Goal: Find specific page/section: Find specific page/section

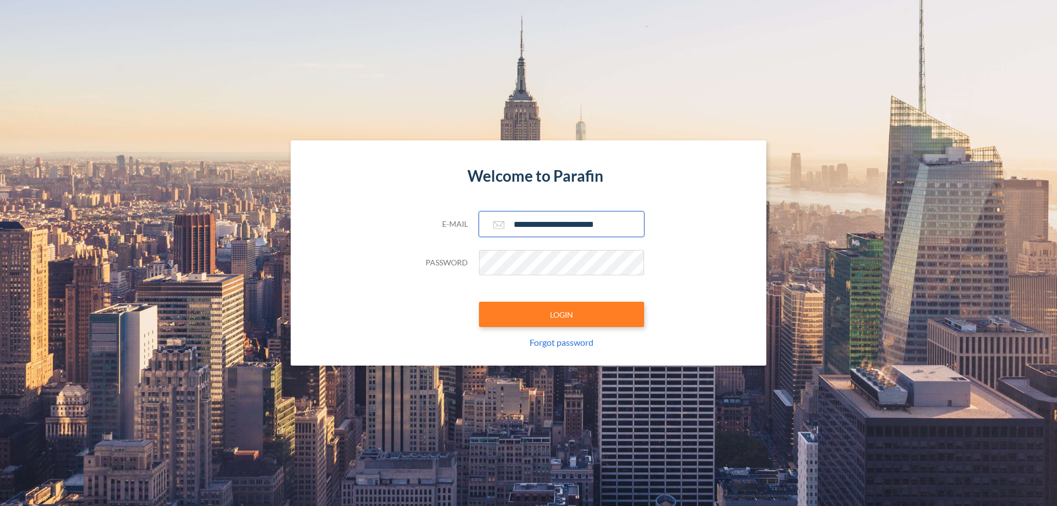
type input "**********"
click at [562, 314] on button "LOGIN" at bounding box center [561, 314] width 165 height 25
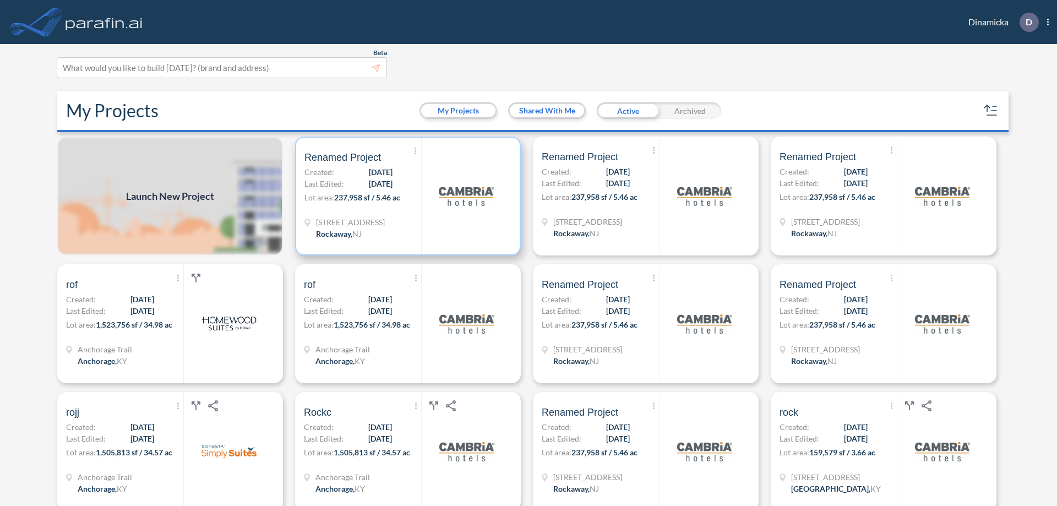
scroll to position [3, 0]
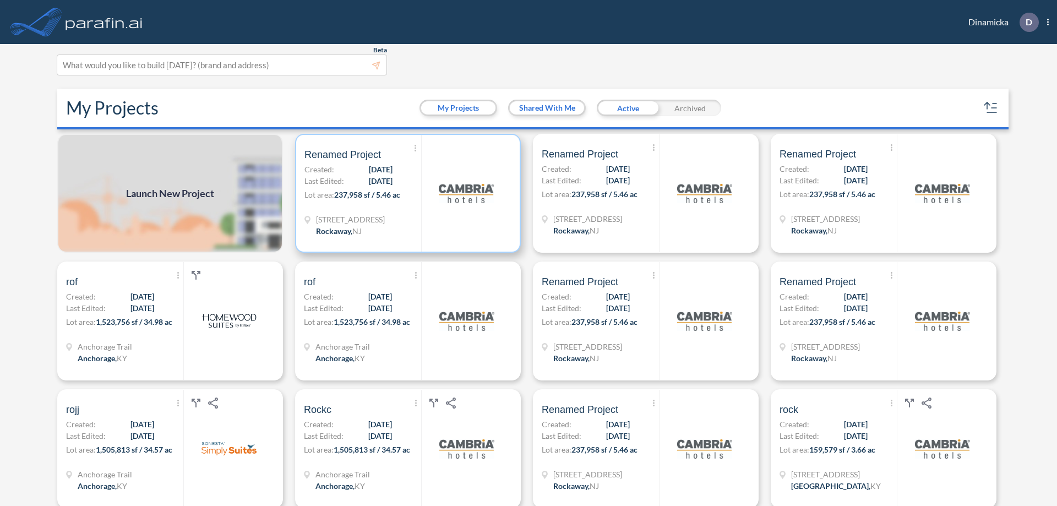
click at [406, 193] on p "Lot area: 237,958 sf / 5.46 ac" at bounding box center [363, 197] width 117 height 16
